Goal: Check status: Check status

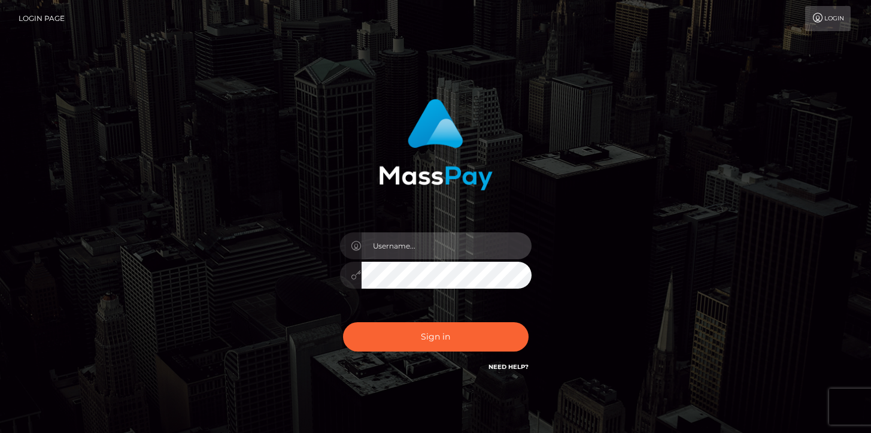
click at [407, 240] on input "text" at bounding box center [447, 245] width 170 height 27
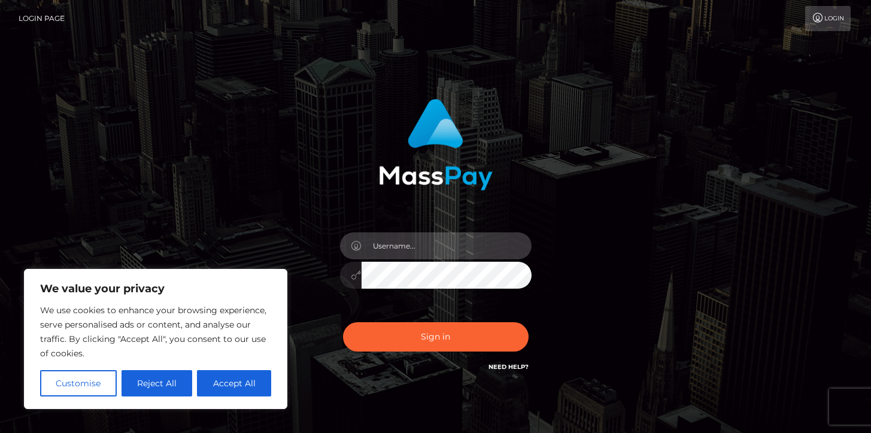
type input "Ivan.B2"
click at [343, 322] on button "Sign in" at bounding box center [436, 336] width 186 height 29
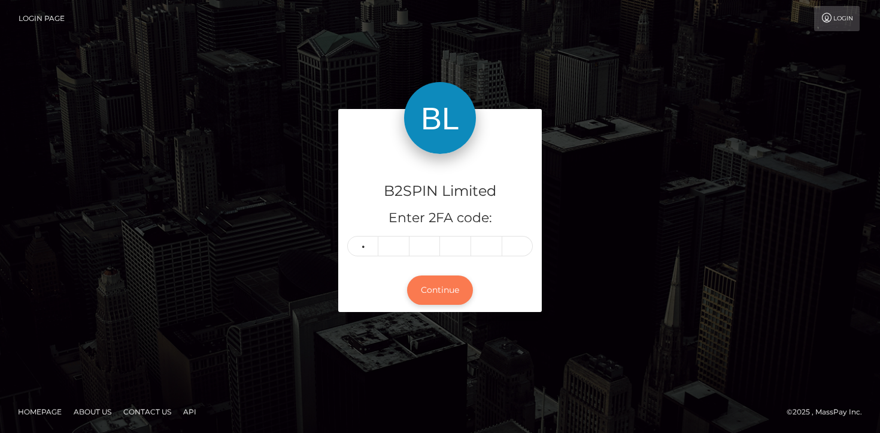
type input "3"
type input "6"
type input "3"
type input "4"
type input "5"
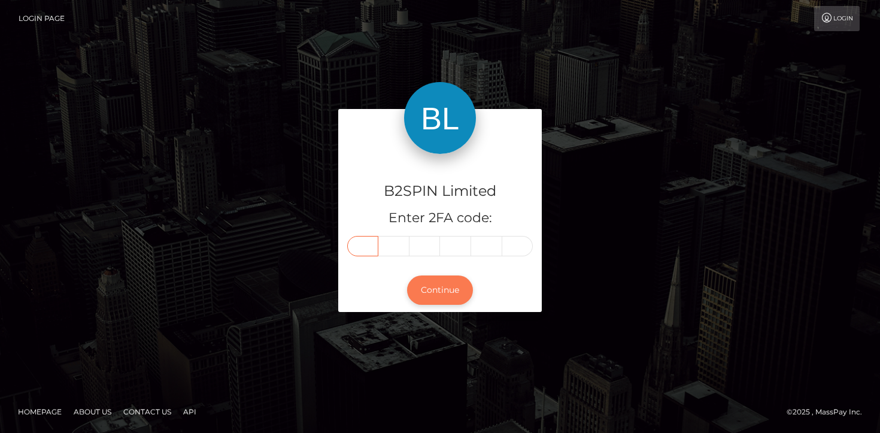
type input "3"
type input "2"
type input "6"
type input "3"
type input "4"
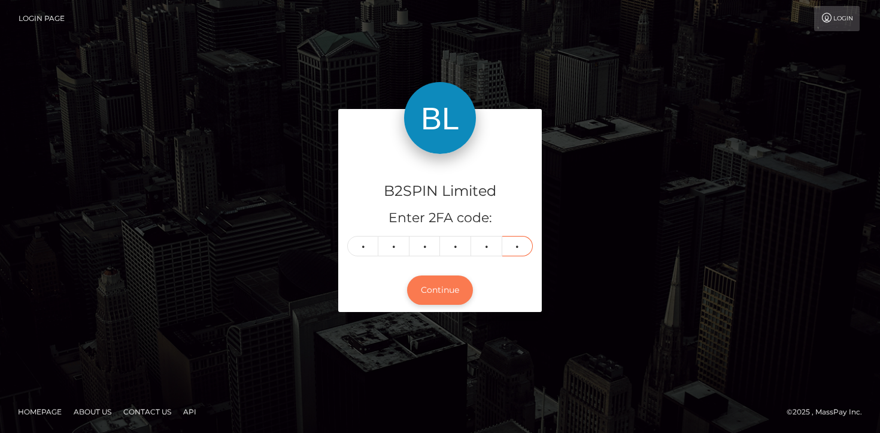
type input "5"
click at [431, 293] on button "Continue" at bounding box center [440, 290] width 66 height 29
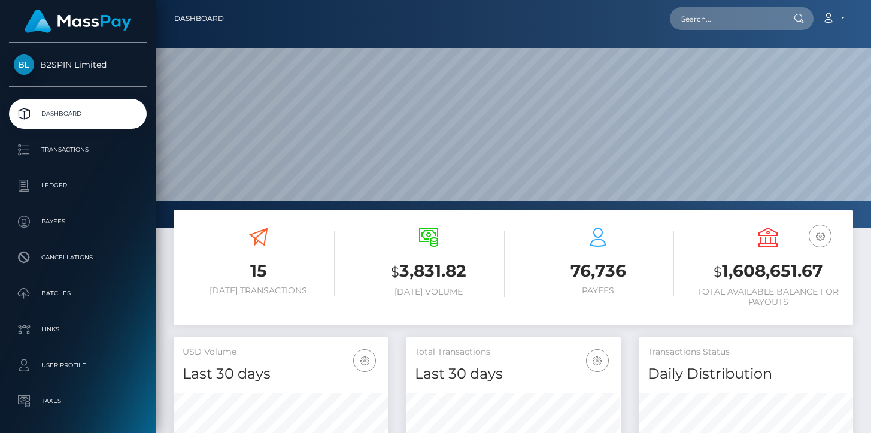
scroll to position [212, 214]
click at [792, 273] on h3 "$ 1,608,651.67" at bounding box center [768, 271] width 152 height 25
copy h3 "1,608,651.67"
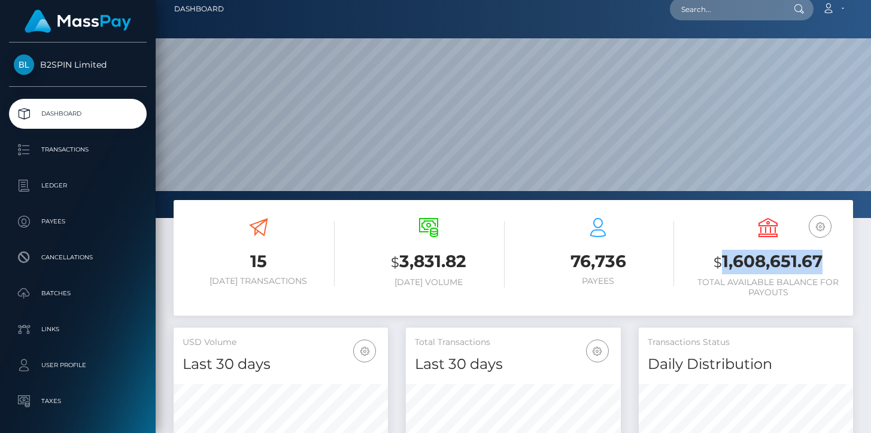
scroll to position [0, 0]
